Goal: Information Seeking & Learning: Find specific fact

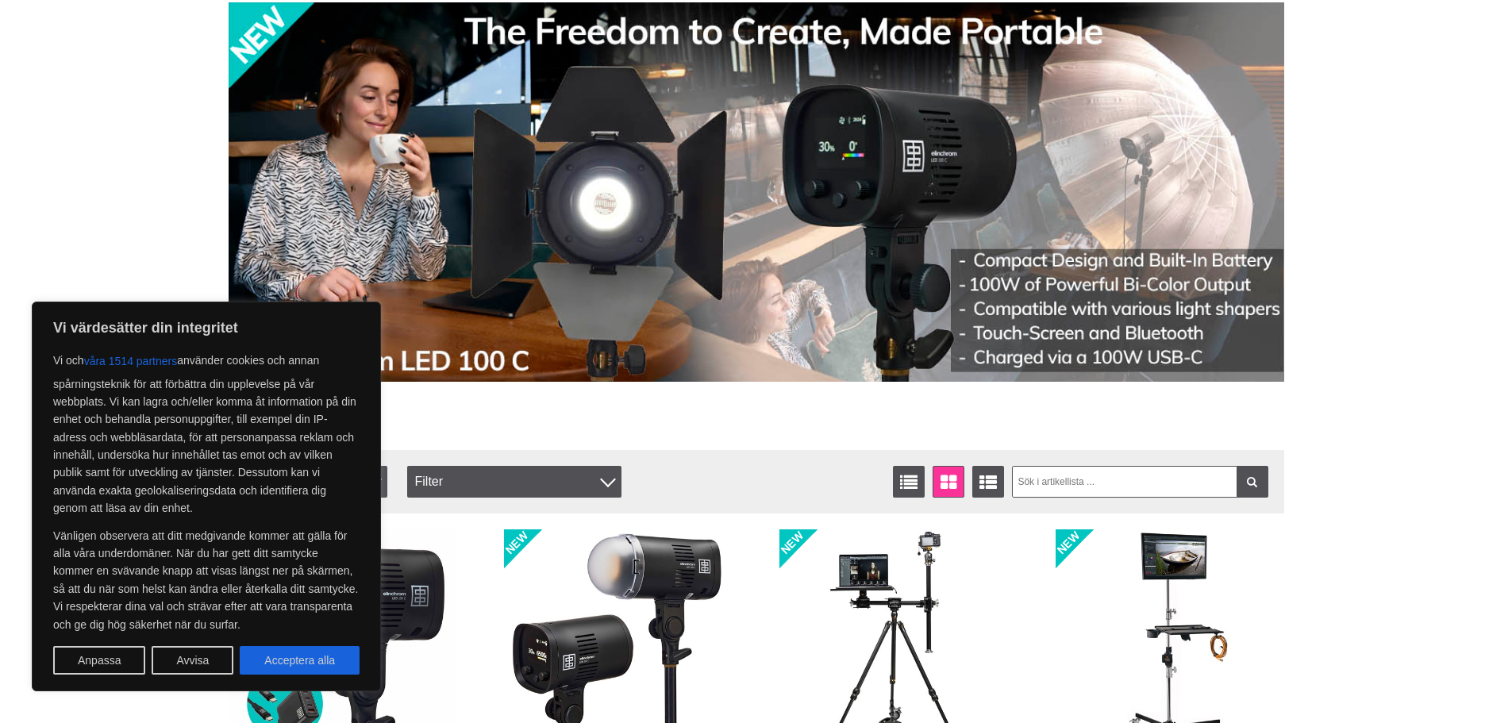
scroll to position [159, 0]
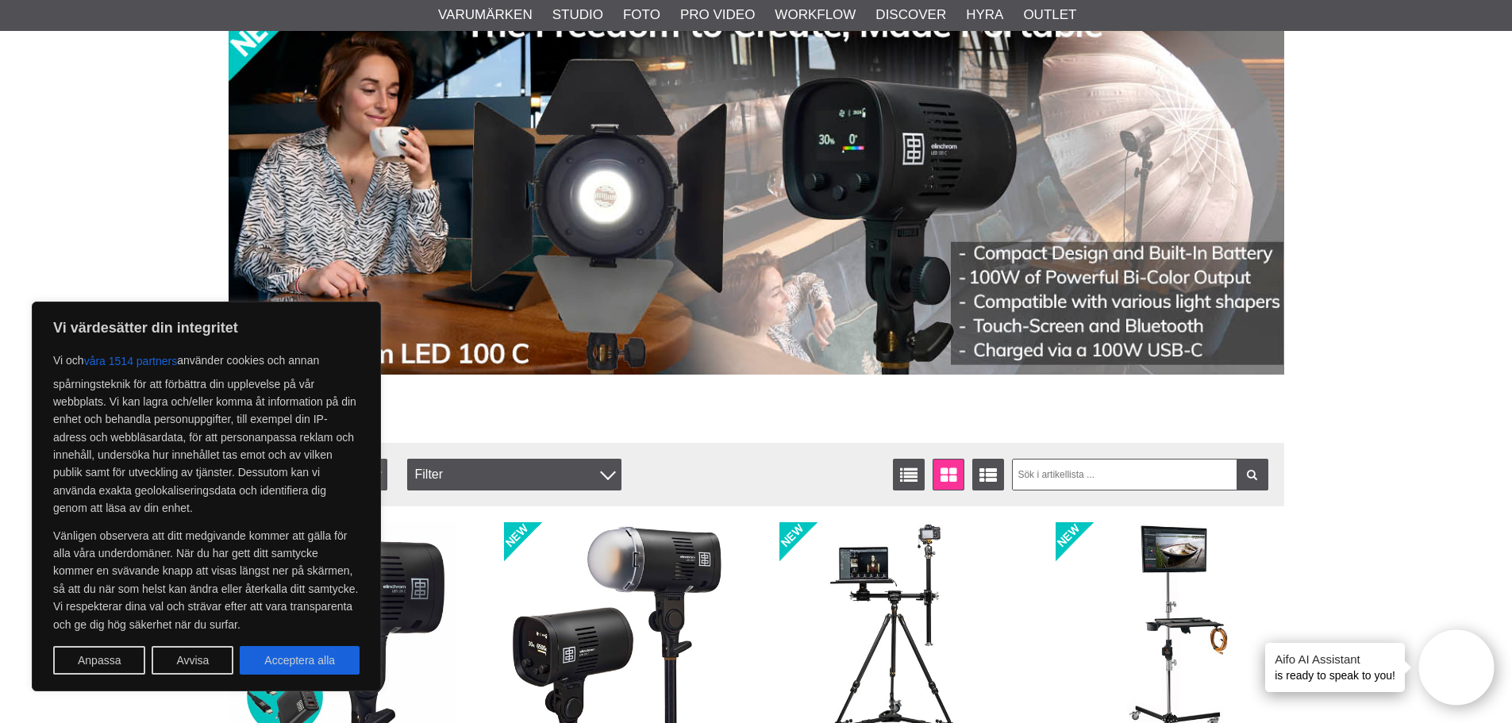
drag, startPoint x: 327, startPoint y: 659, endPoint x: 369, endPoint y: 643, distance: 44.9
click at [327, 659] on button "Acceptera alla" at bounding box center [300, 660] width 120 height 29
checkbox input "true"
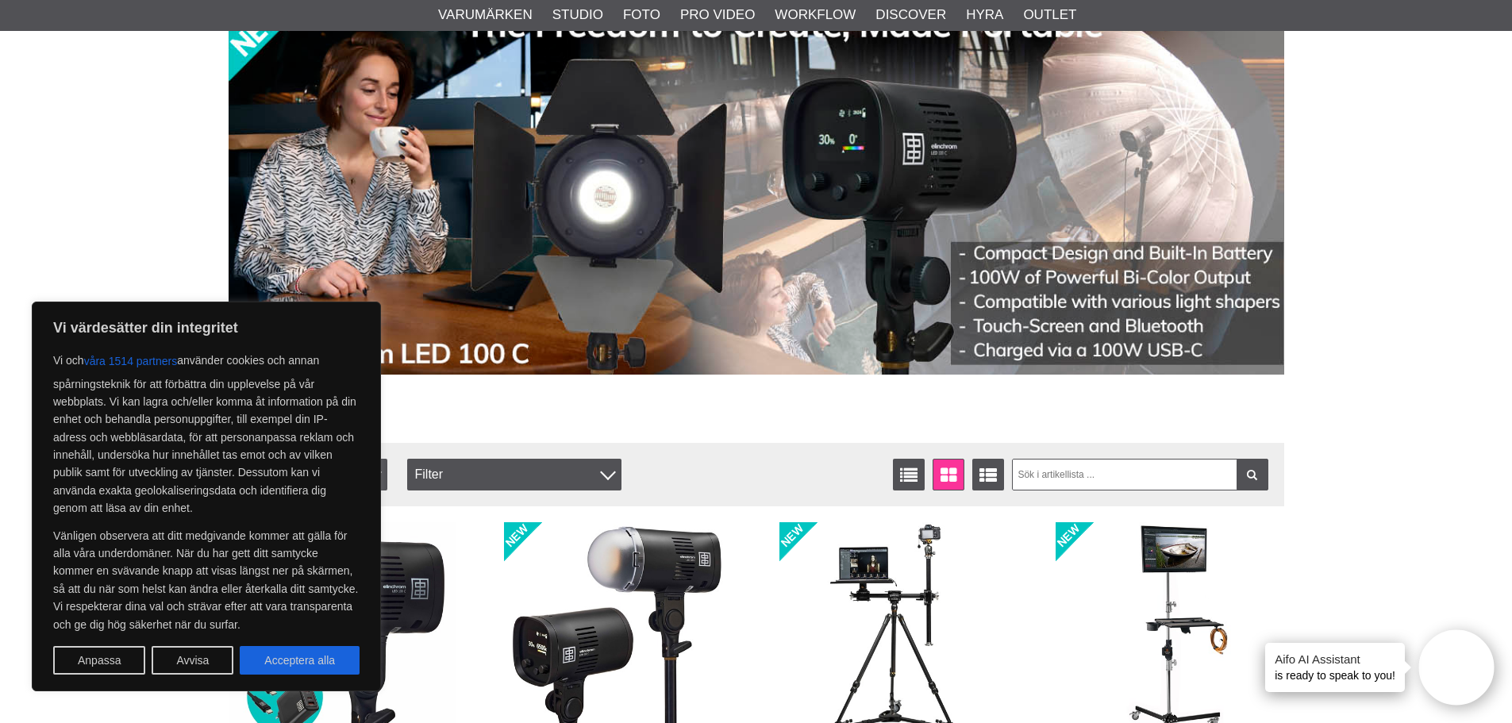
checkbox input "true"
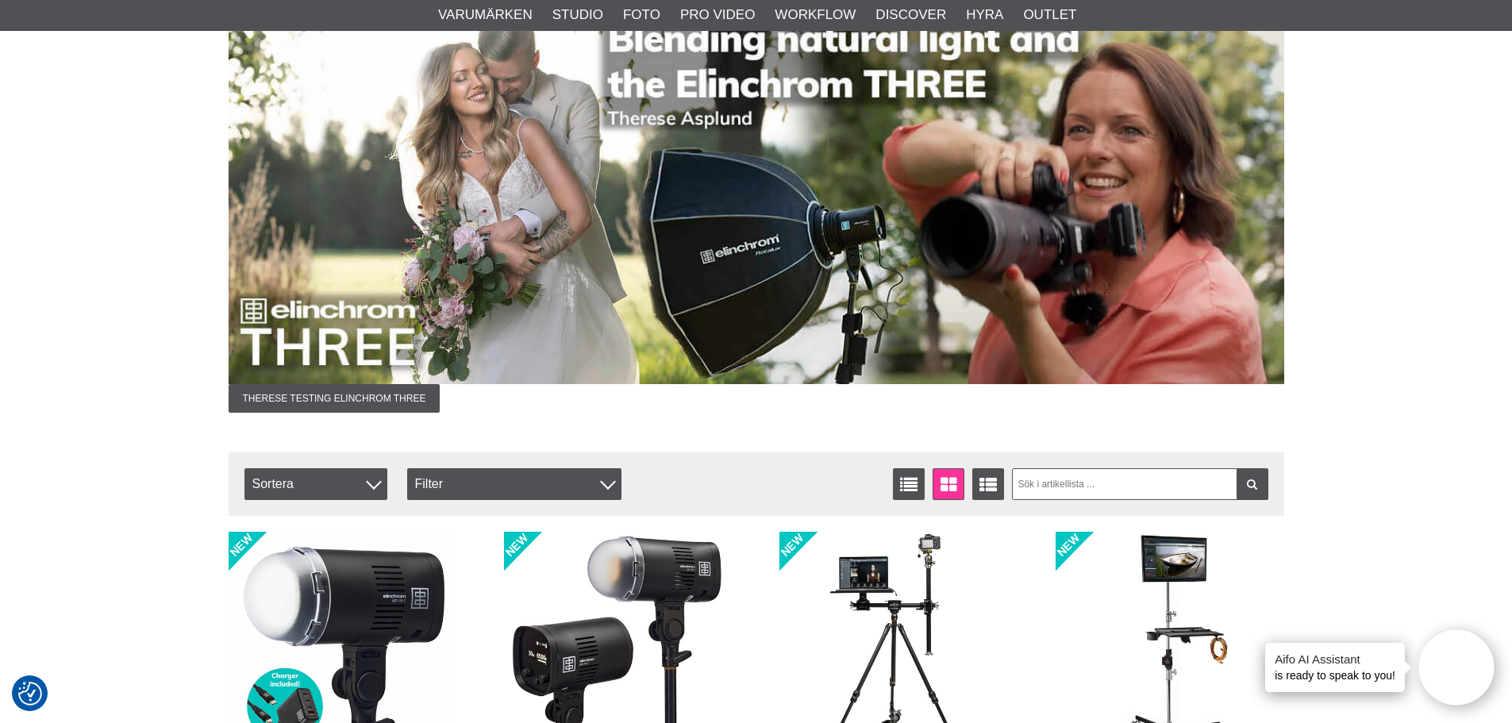
scroll to position [0, 0]
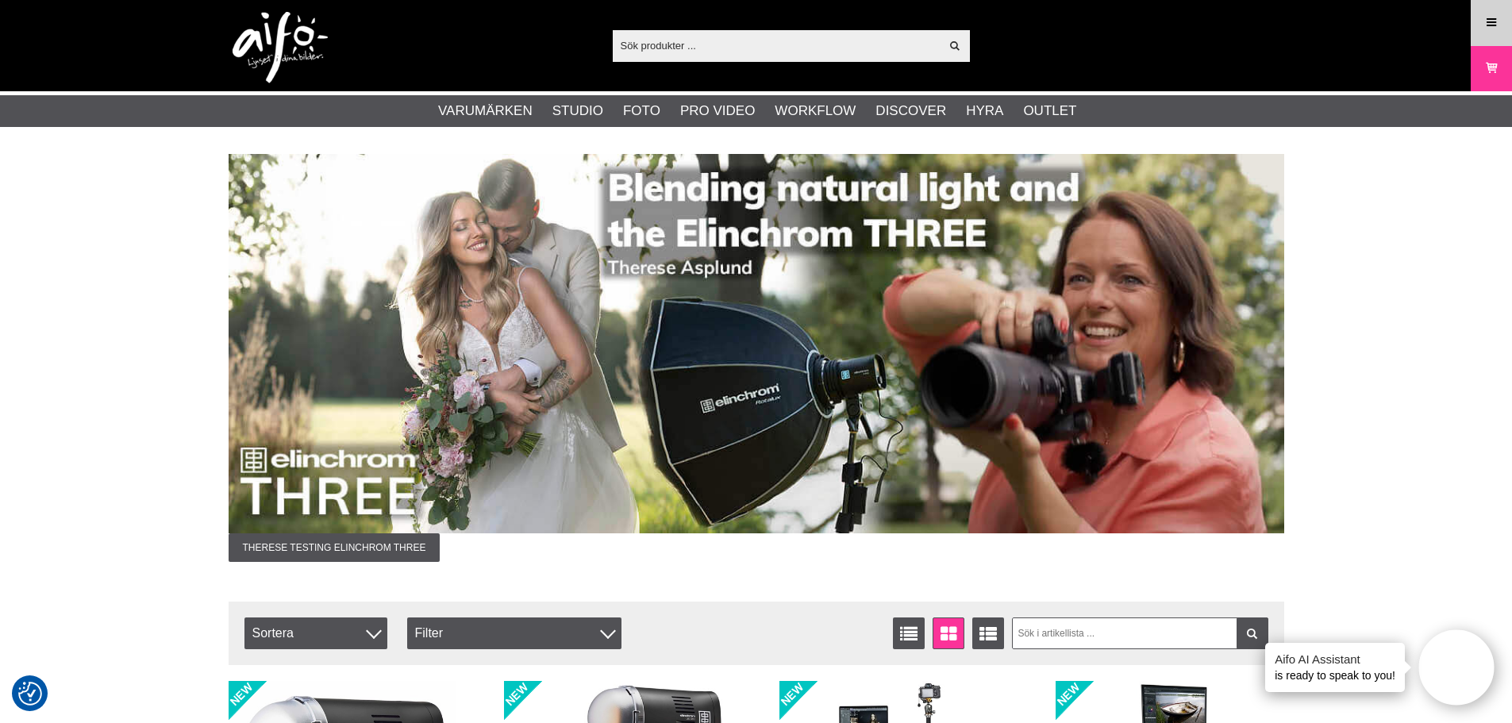
click at [1493, 21] on icon at bounding box center [1491, 22] width 14 height 17
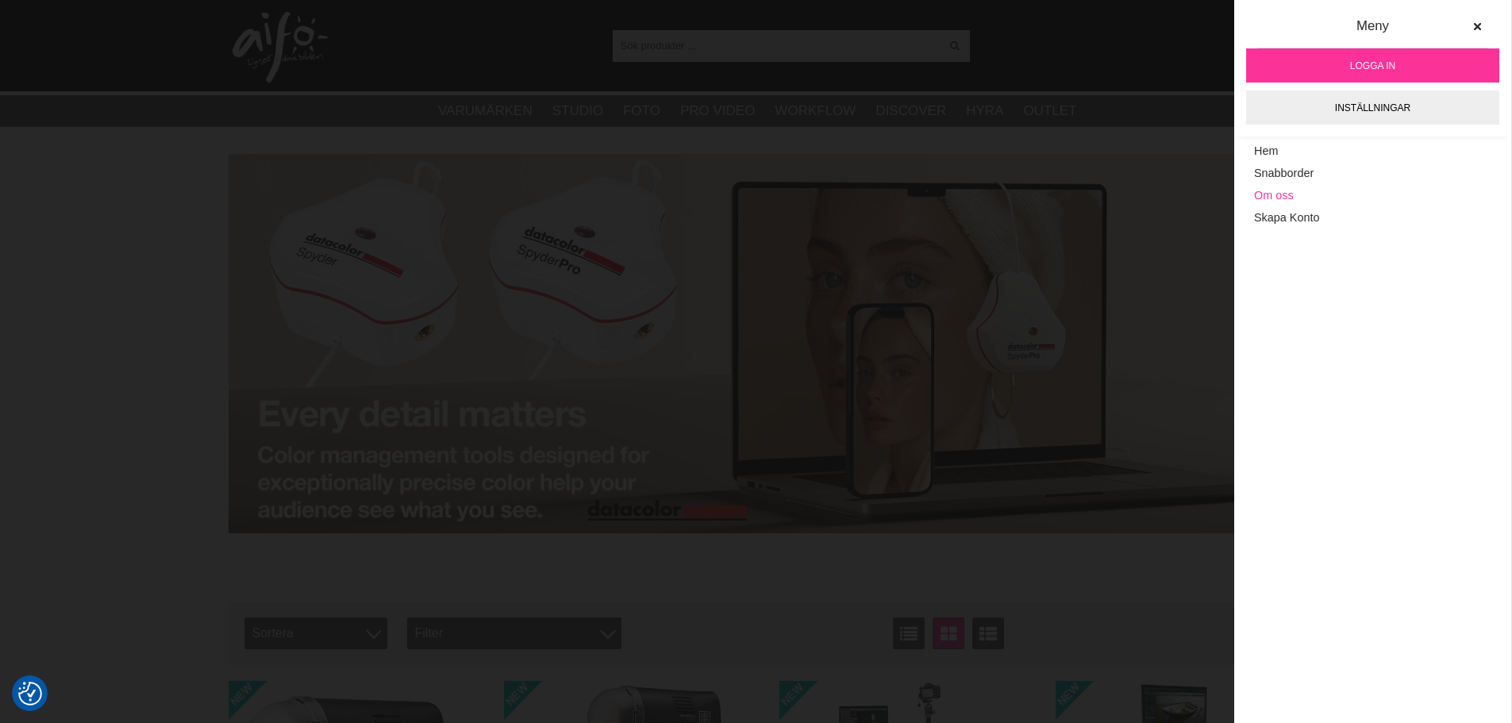
click at [1286, 192] on link "Om oss" at bounding box center [1372, 196] width 237 height 22
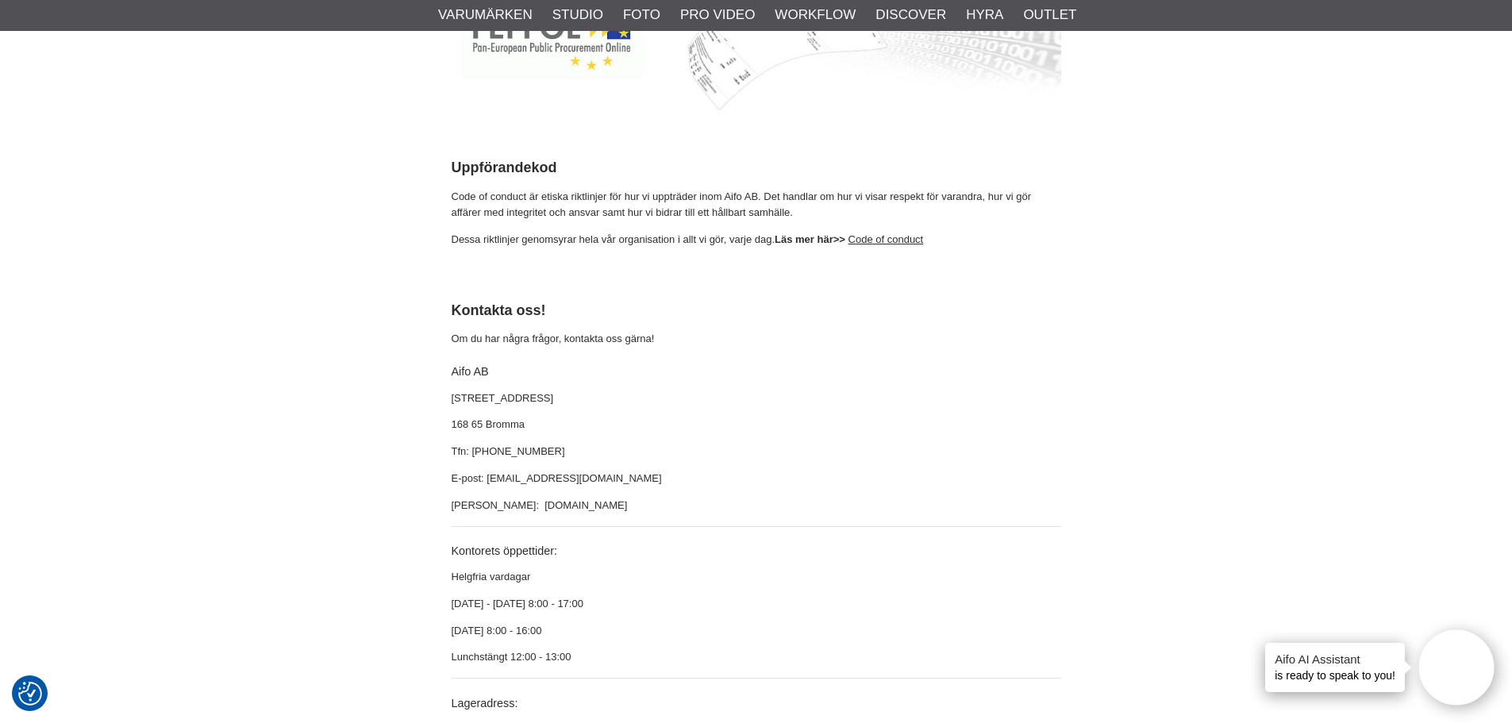
scroll to position [4205, 0]
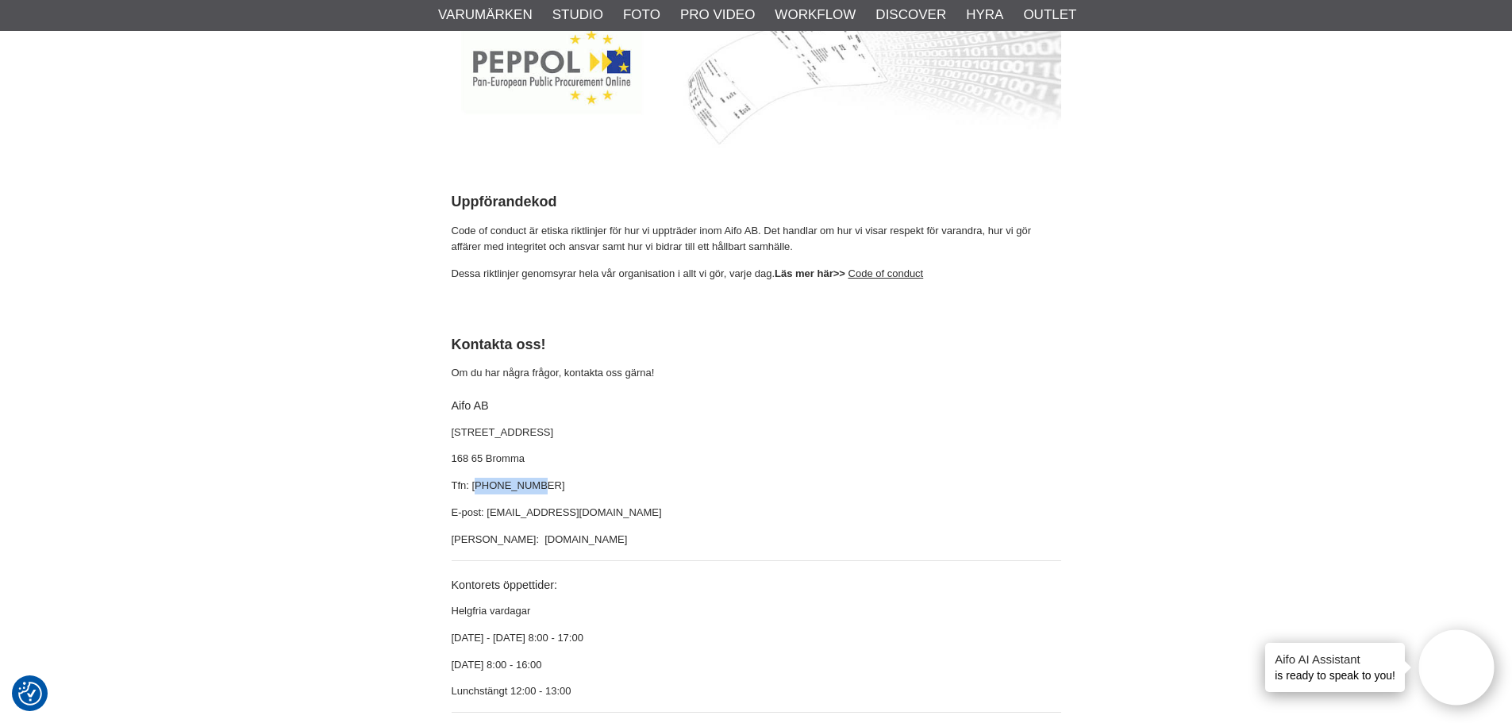
drag, startPoint x: 546, startPoint y: 449, endPoint x: 479, endPoint y: 459, distance: 67.4
click at [479, 478] on p "Tfn: +4687200645" at bounding box center [755, 486] width 609 height 17
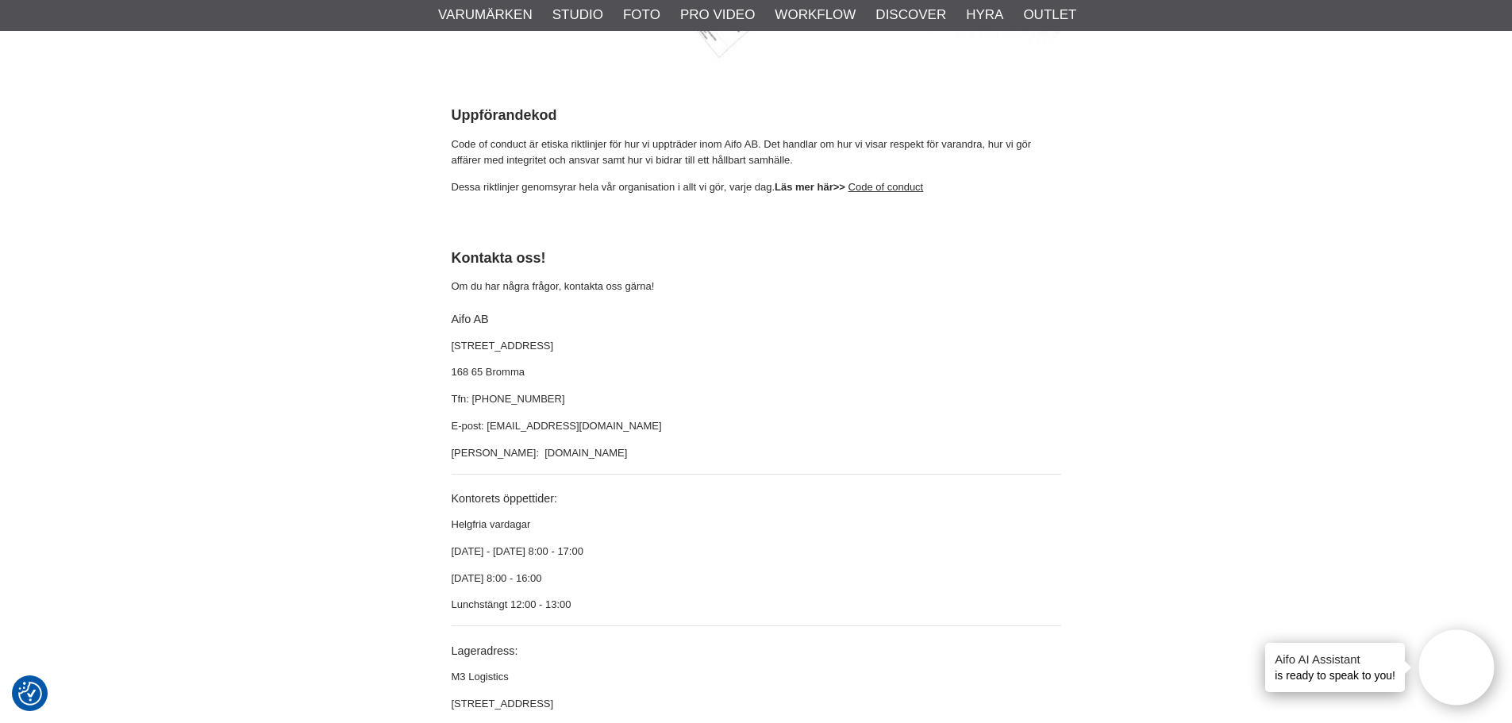
scroll to position [4285, 0]
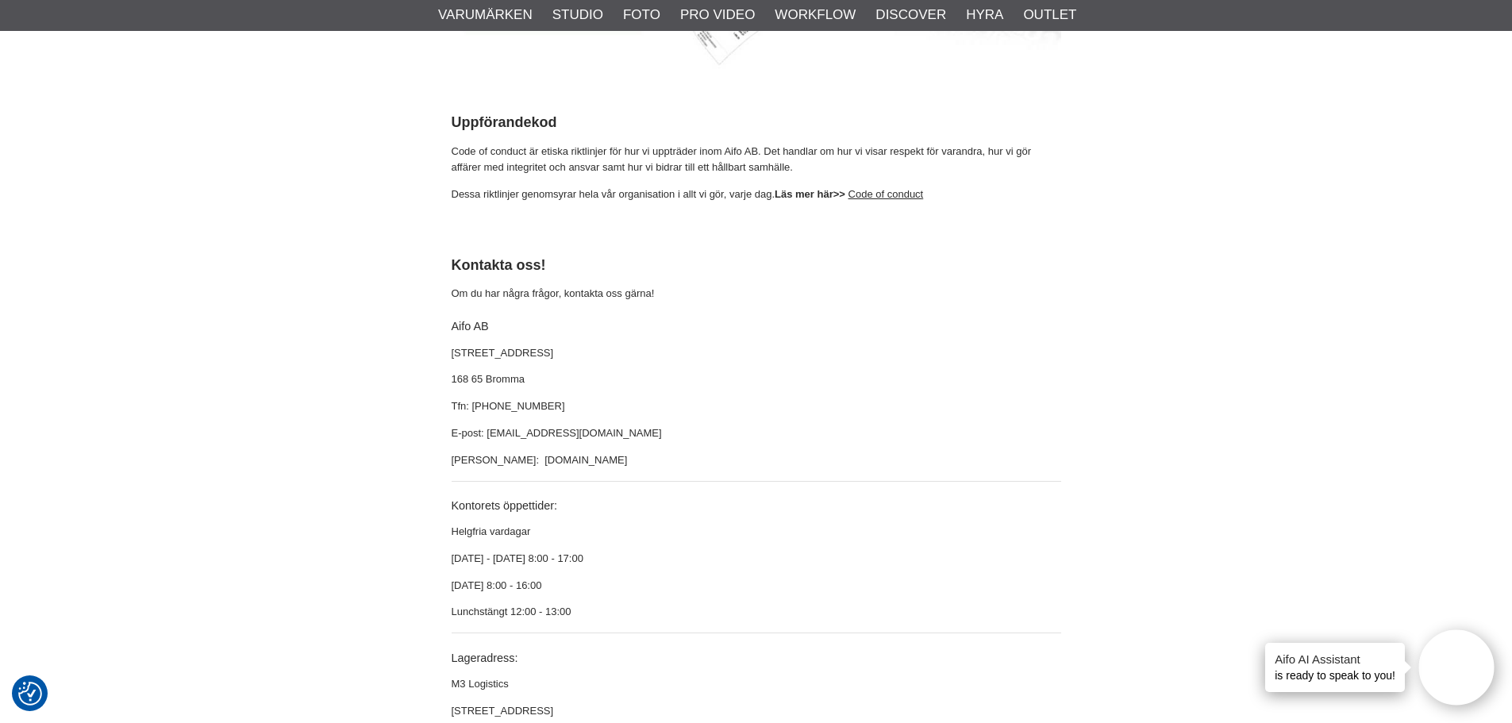
click at [487, 398] on p "Tfn: +4687200645" at bounding box center [755, 406] width 609 height 17
click at [490, 398] on p "Tfn: +4687200645" at bounding box center [755, 406] width 609 height 17
drag, startPoint x: 540, startPoint y: 374, endPoint x: 441, endPoint y: 376, distance: 98.4
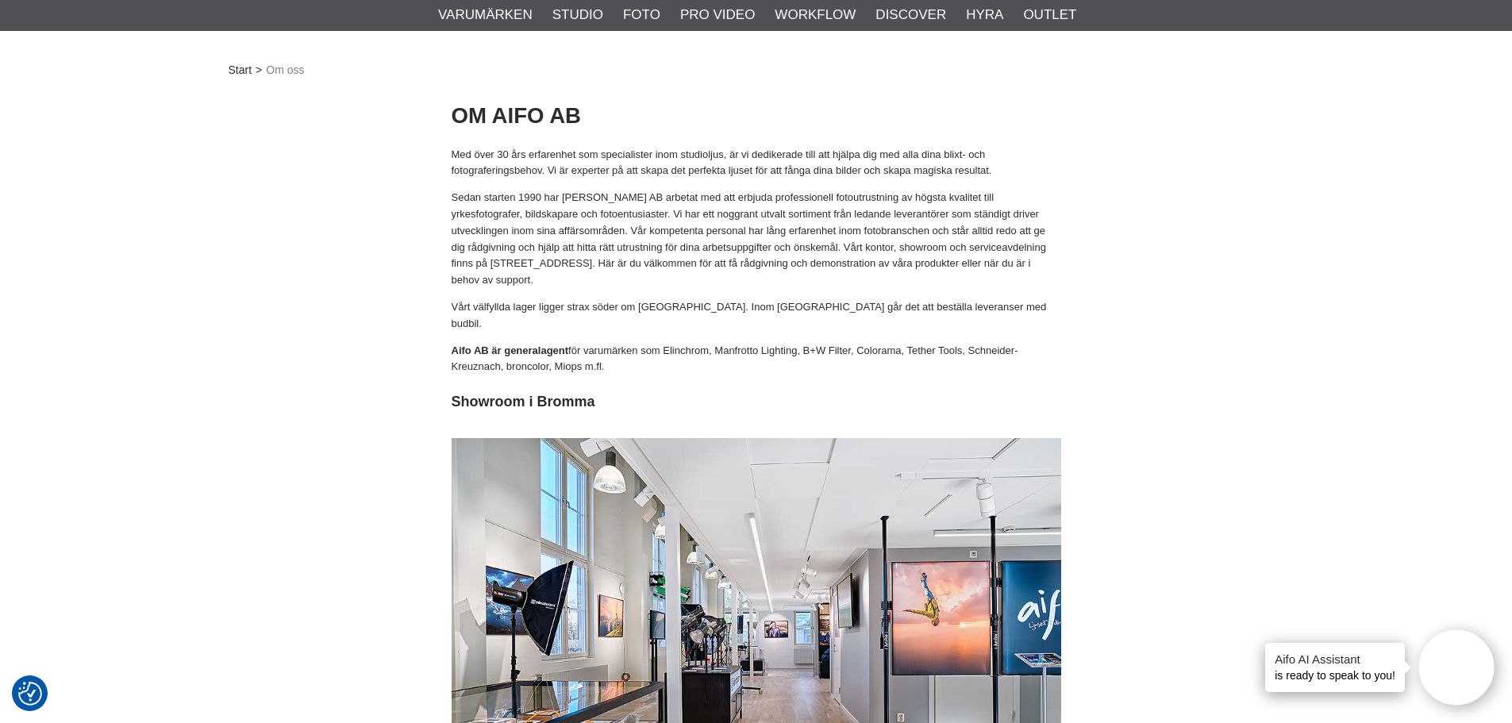
scroll to position [0, 0]
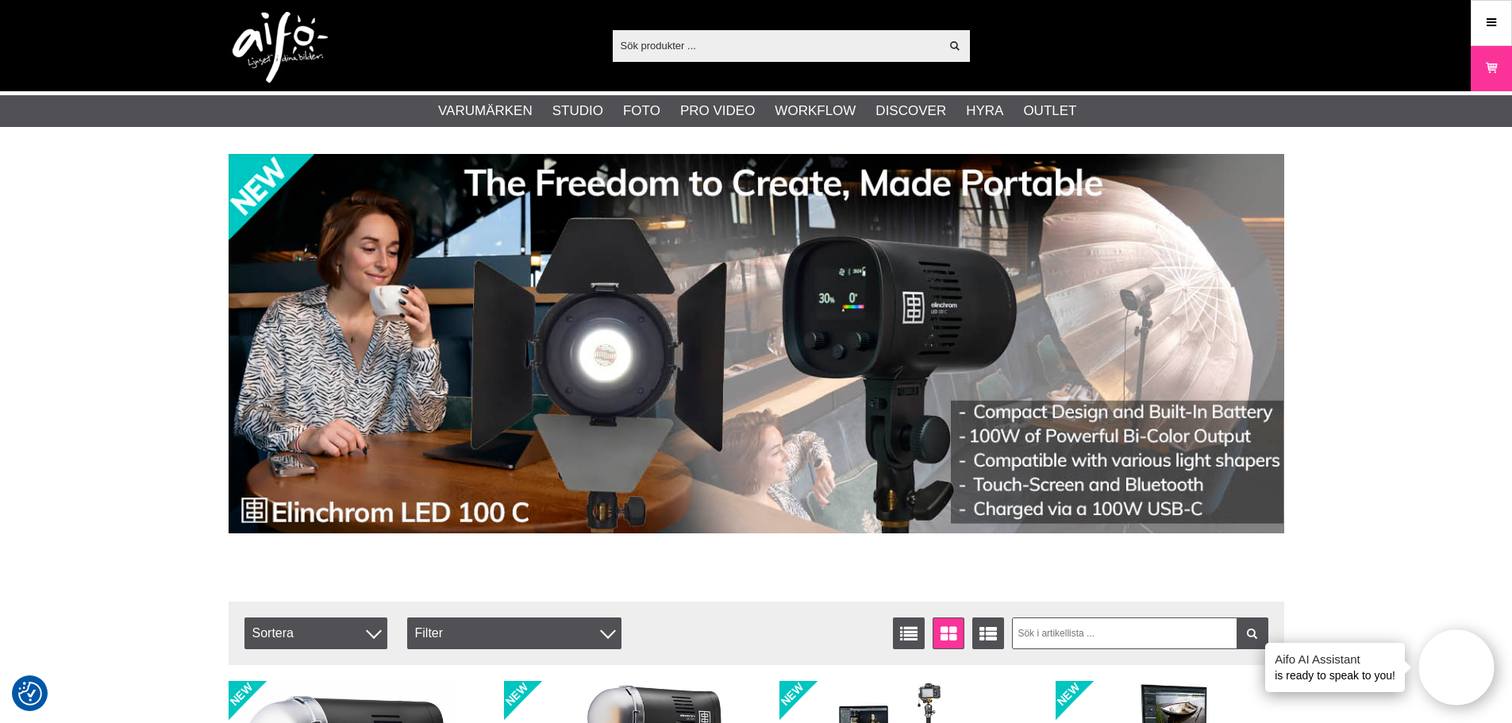
click at [705, 47] on input "text" at bounding box center [777, 45] width 328 height 24
paste input "Godox tt350-O or Godox V350-O"
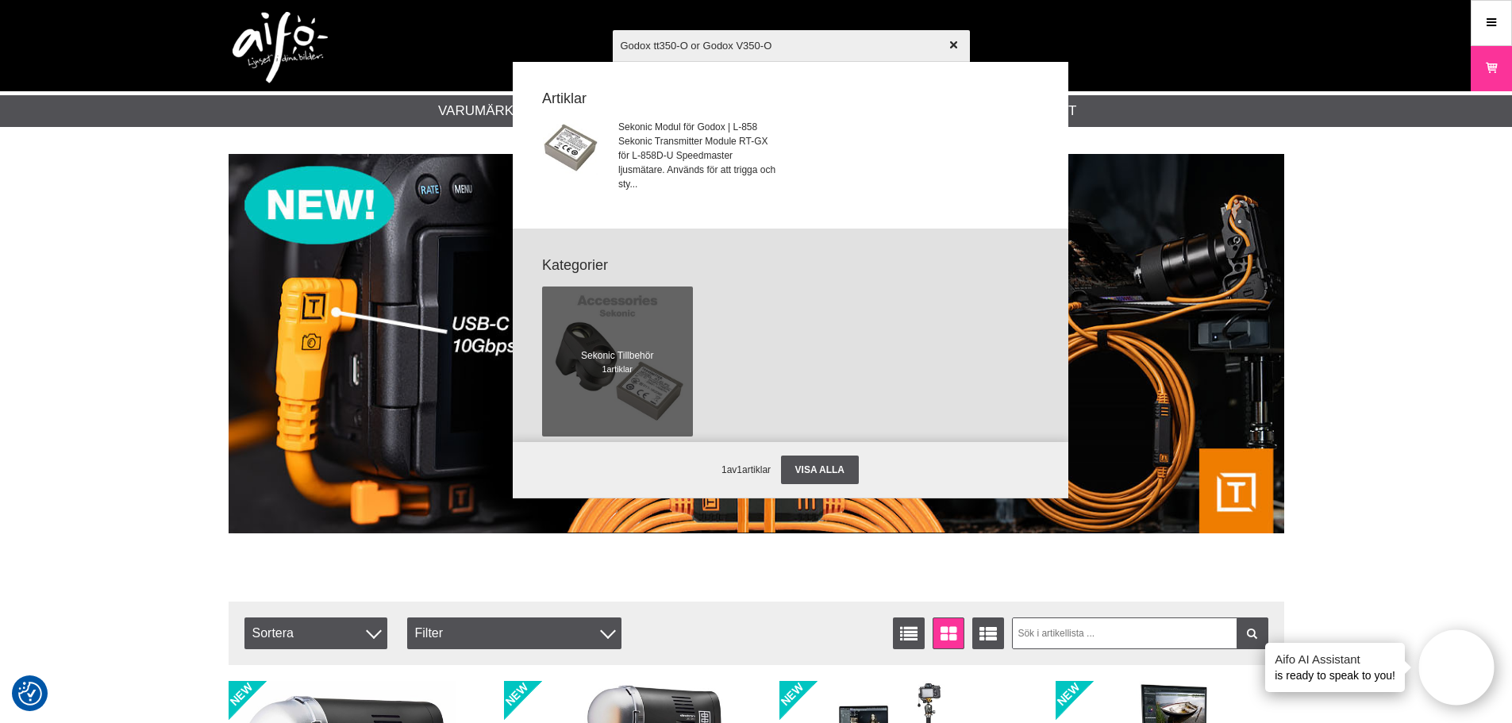
drag, startPoint x: 690, startPoint y: 47, endPoint x: 813, endPoint y: 44, distance: 123.0
click at [813, 44] on input "Godox tt350-O or Godox V350-O" at bounding box center [791, 45] width 357 height 56
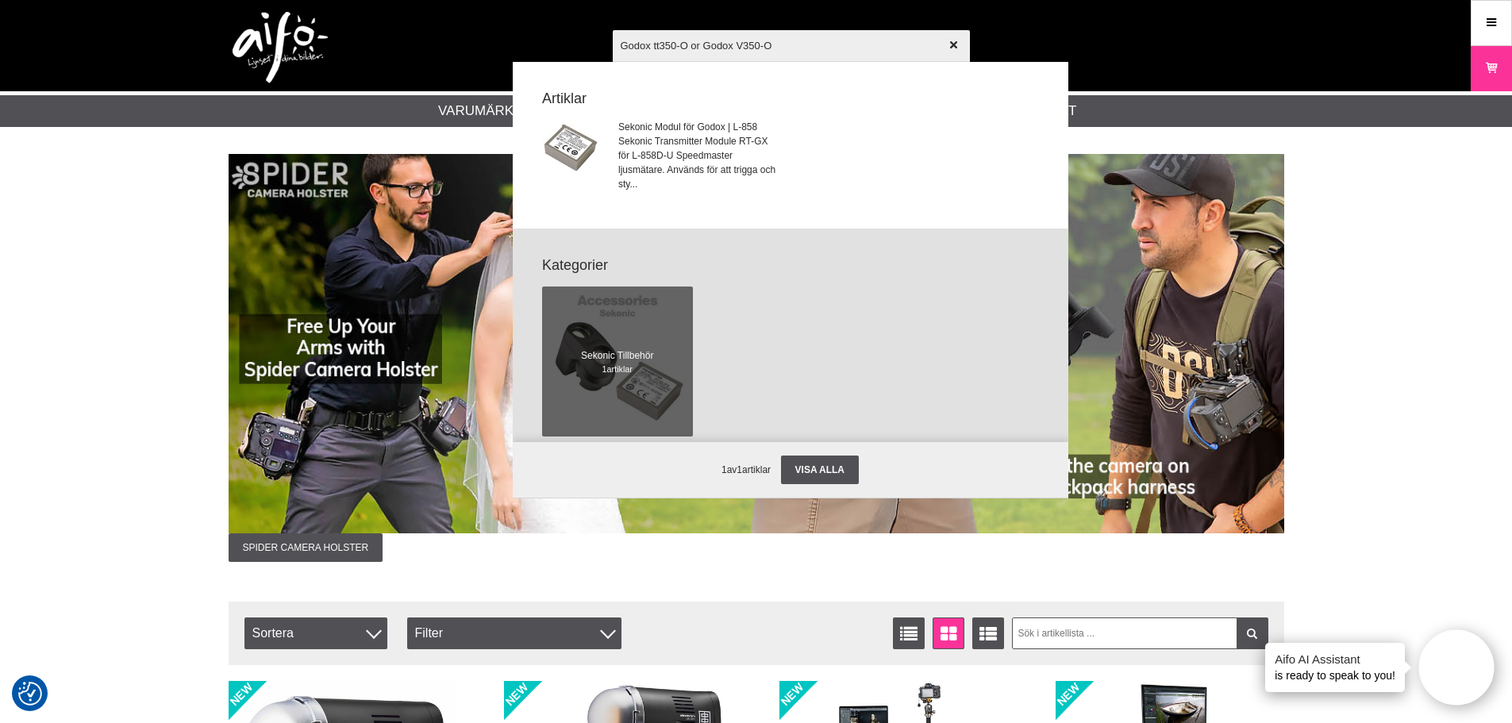
type input "Godox tt350-O"
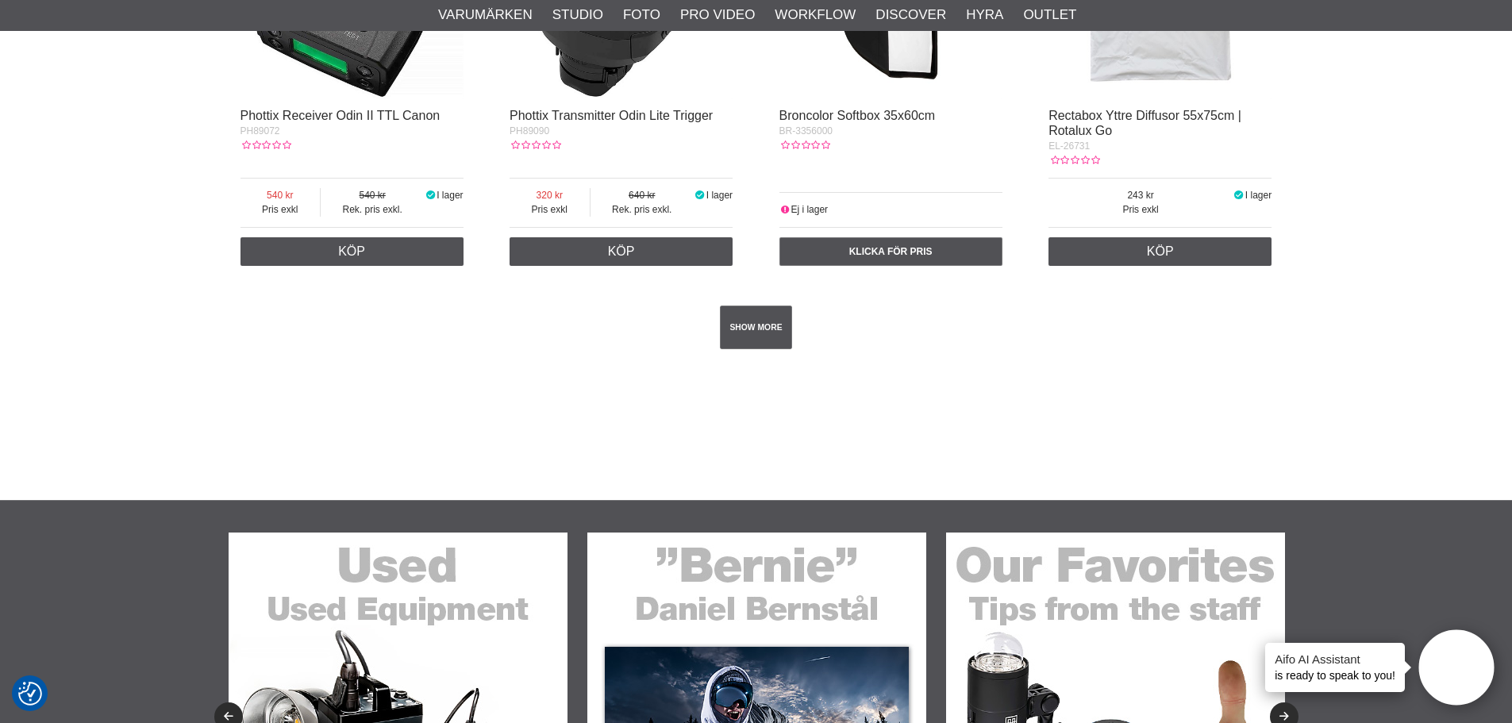
scroll to position [2936, 0]
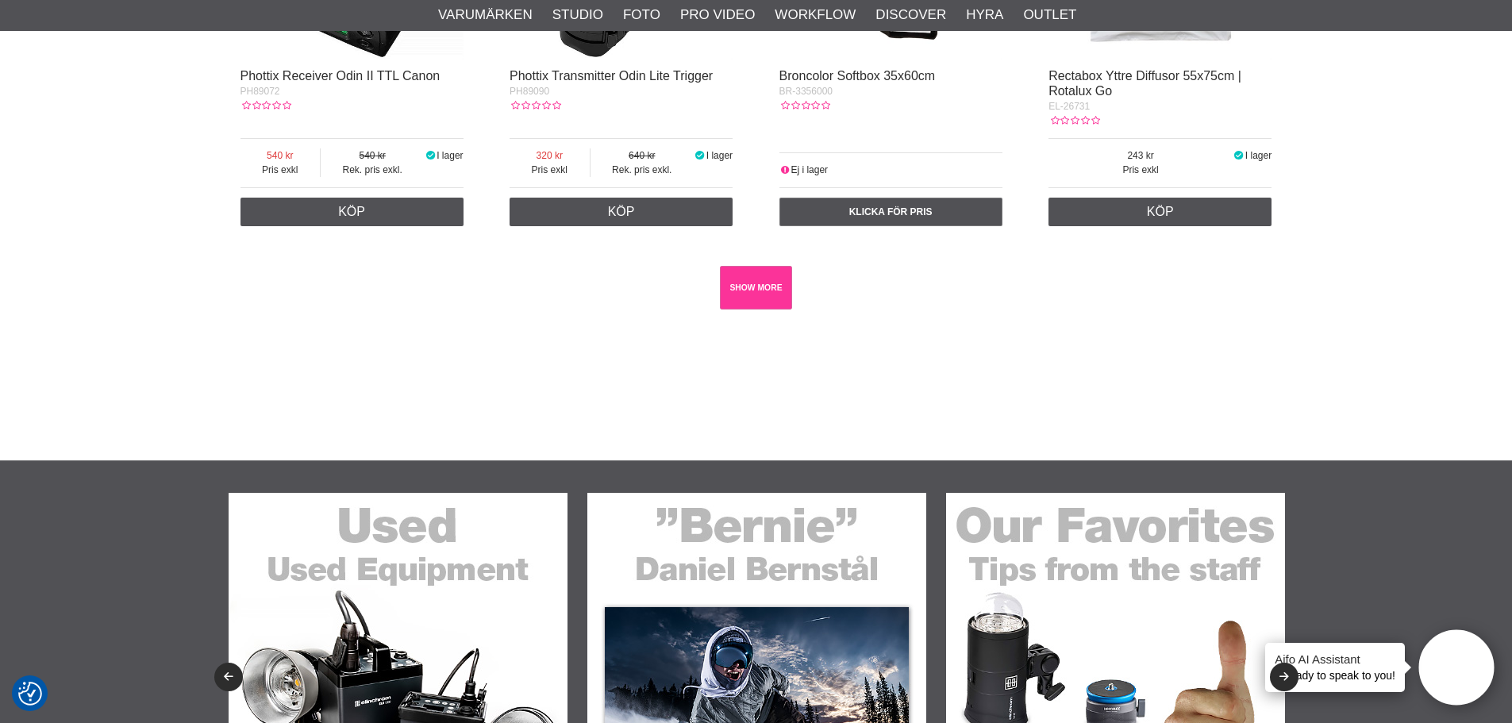
click at [771, 286] on link "SHOW MORE" at bounding box center [756, 288] width 72 height 44
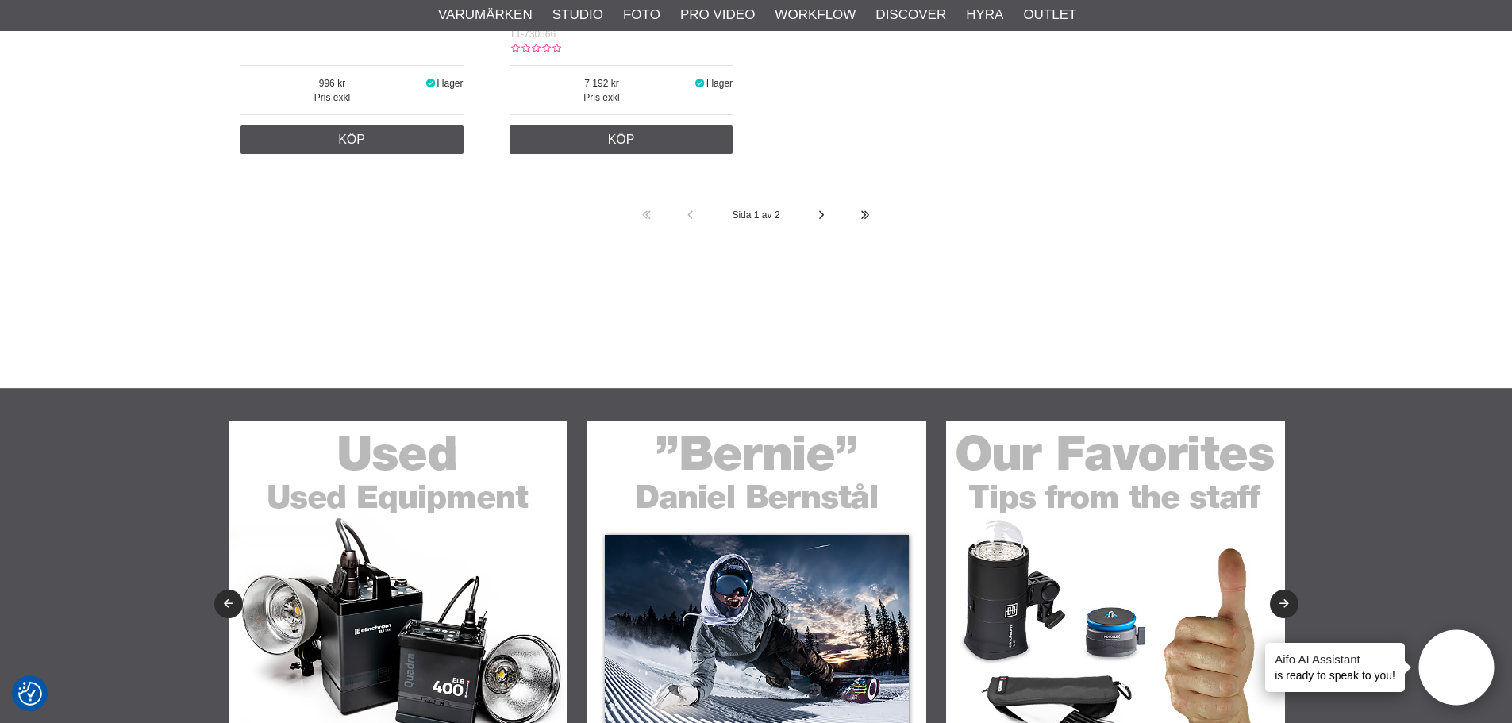
scroll to position [25665, 0]
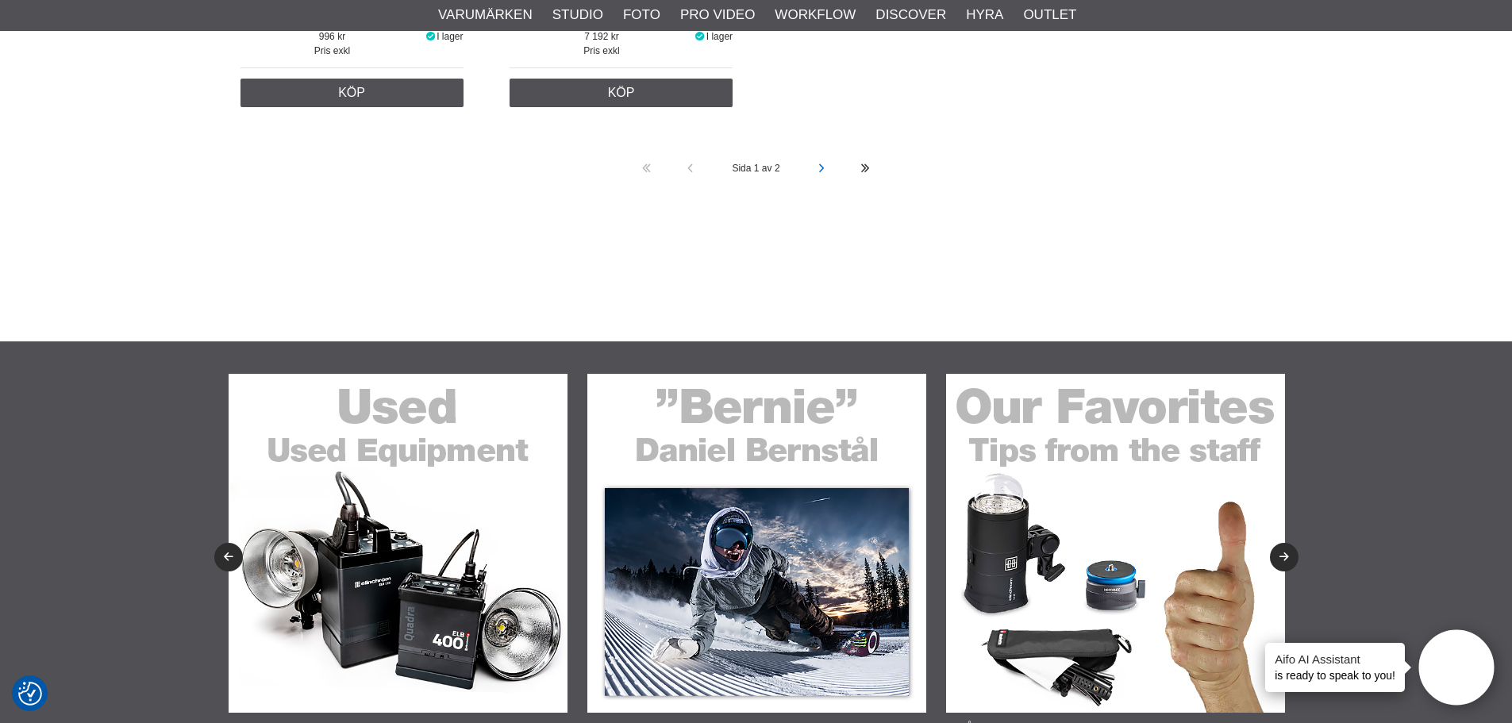
click at [820, 148] on icon at bounding box center [821, 169] width 11 height 44
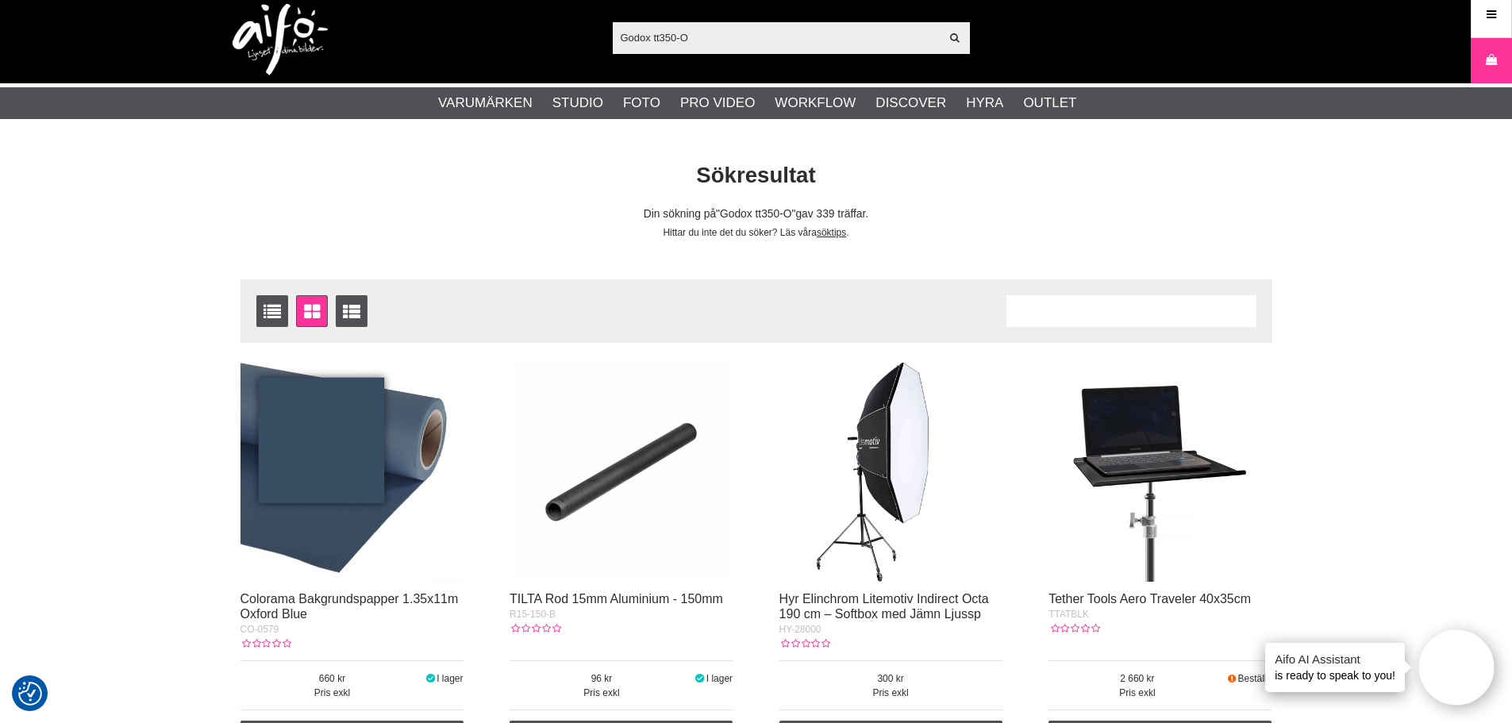
scroll to position [0, 0]
